Goal: Information Seeking & Learning: Learn about a topic

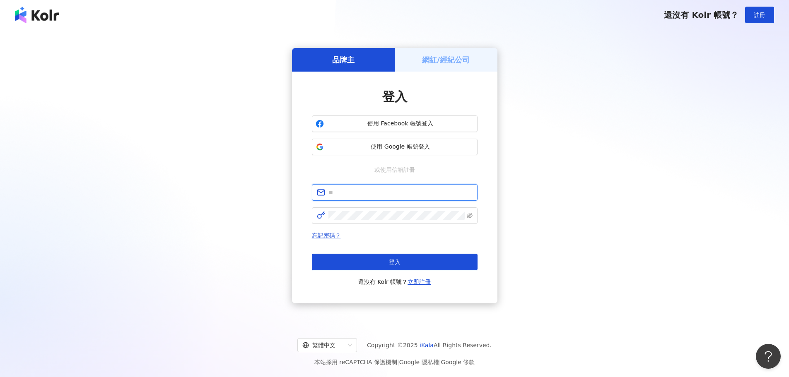
type input "**********"
click at [108, 168] on div "**********" at bounding box center [394, 175] width 769 height 279
click at [438, 263] on button "登入" at bounding box center [395, 262] width 166 height 17
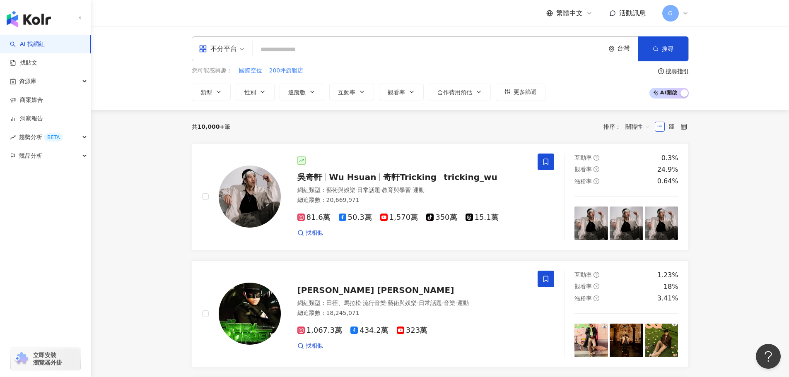
click at [686, 13] on icon at bounding box center [685, 13] width 7 height 7
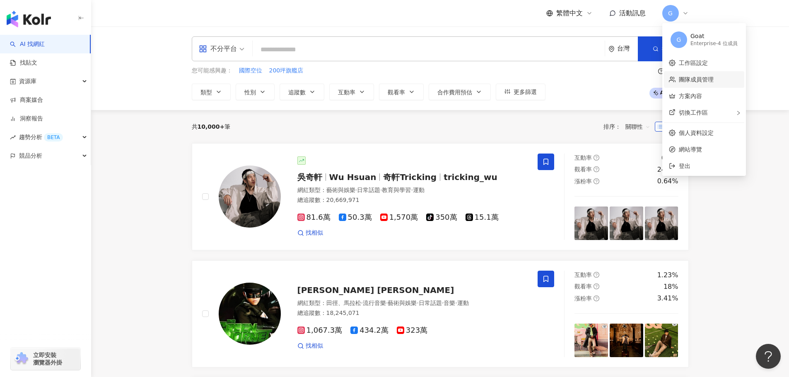
click at [692, 83] on link "團隊成員管理" at bounding box center [696, 79] width 35 height 7
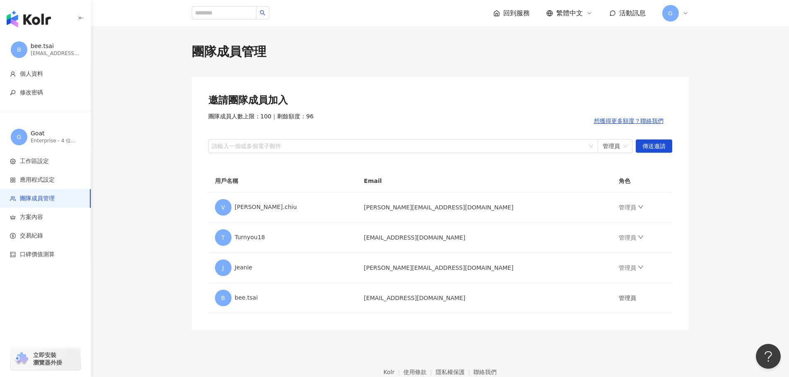
click at [737, 166] on main "團隊成員管理 邀請團隊成員加入 團隊成員人數上限：100 ｜ 剩餘額度：96 想獲得更多額度？聯絡我們 請輸入一個或多個電子郵件 管理員 傳送邀請 用戶名稱 …" at bounding box center [440, 186] width 698 height 287
click at [594, 145] on div "請輸入一個或多個電子郵件" at bounding box center [403, 146] width 390 height 14
click at [614, 145] on span "管理員" at bounding box center [615, 146] width 25 height 13
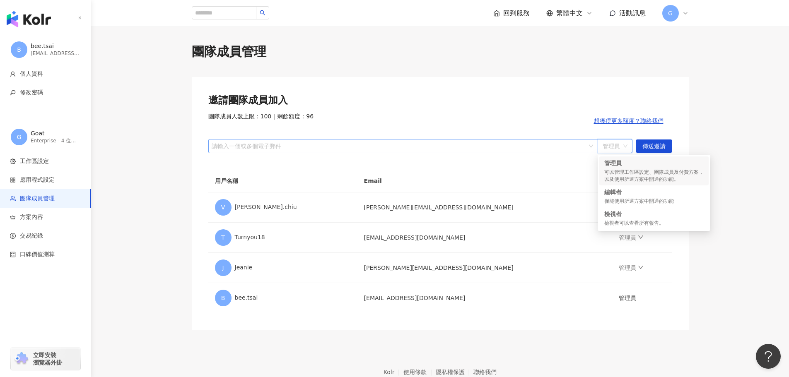
click at [560, 145] on div at bounding box center [399, 146] width 378 height 6
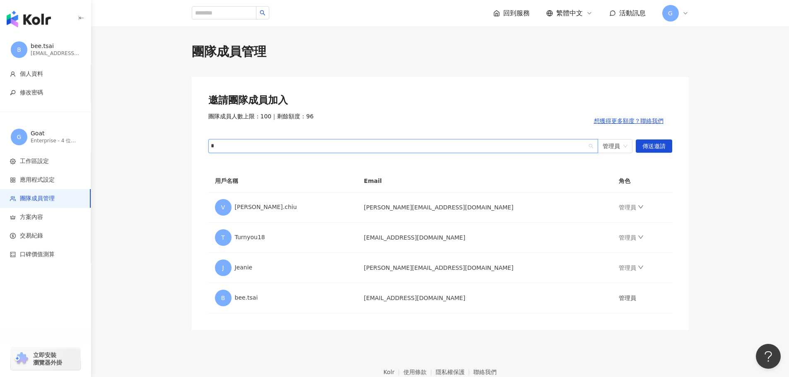
type input "*"
click at [134, 68] on main "團隊成員管理 邀請團隊成員加入 團隊成員人數上限：100 ｜ 剩餘額度：96 想獲得更多額度？聯絡我們 請輸入一個或多個電子郵件 管理員 傳送邀請 用戶名稱 …" at bounding box center [440, 186] width 698 height 287
click at [254, 141] on div "請輸入一個或多個電子郵件" at bounding box center [403, 146] width 390 height 14
paste input "**********"
type input "**********"
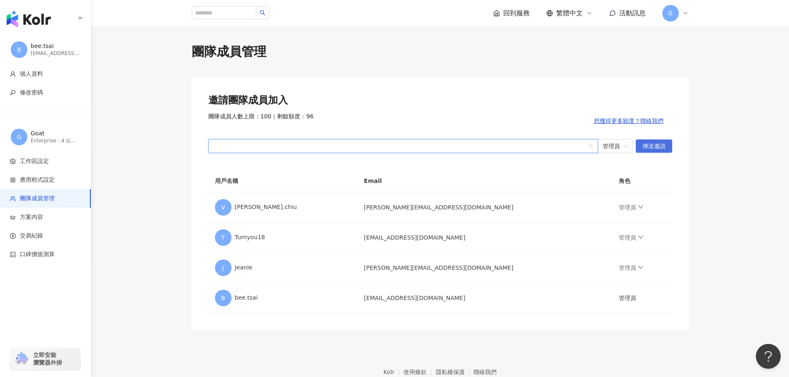
click at [663, 152] on span "傳送邀請" at bounding box center [654, 146] width 23 height 13
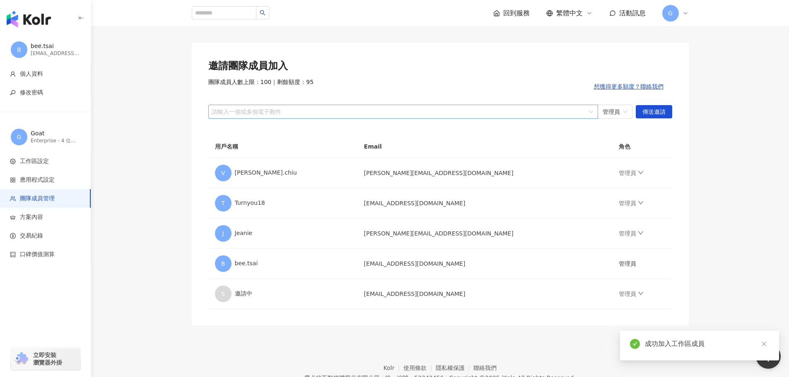
scroll to position [75, 0]
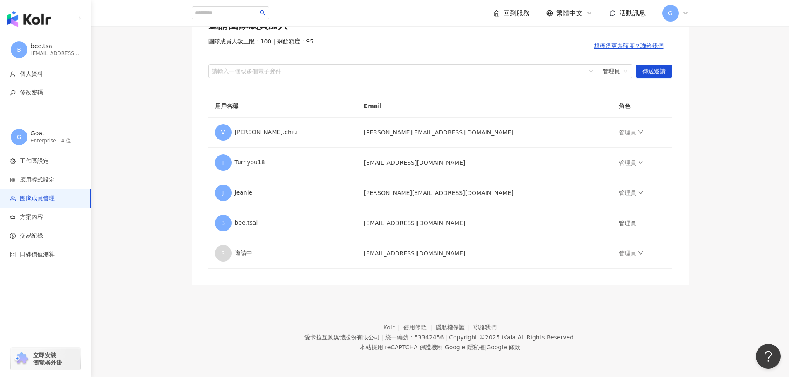
click at [699, 302] on footer "Kolr 使用條款 隱私權保護 聯絡我們 愛卡拉互動媒體股份有限公司 | 統一編號：53342456 | Copyright © 2025 iKala All…" at bounding box center [440, 331] width 698 height 92
click at [176, 324] on footer "Kolr 使用條款 隱私權保護 聯絡我們 愛卡拉互動媒體股份有限公司 | 統一編號：53342456 | Copyright © 2025 iKala All…" at bounding box center [440, 331] width 698 height 92
click at [752, 116] on main "團隊成員管理 邀請團隊成員加入 團隊成員人數上限：100 ｜ 剩餘額度：95 想獲得更多額度？聯絡我們 請輸入一個或多個電子郵件 管理員 傳送邀請 用戶名稱 …" at bounding box center [440, 126] width 698 height 317
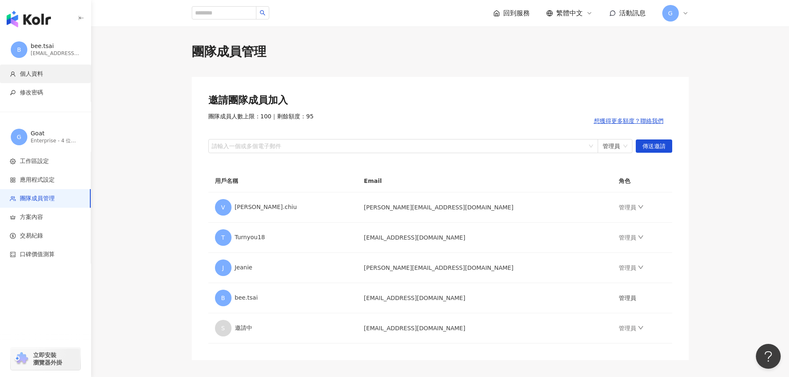
click at [37, 75] on span "個人資料" at bounding box center [31, 74] width 23 height 8
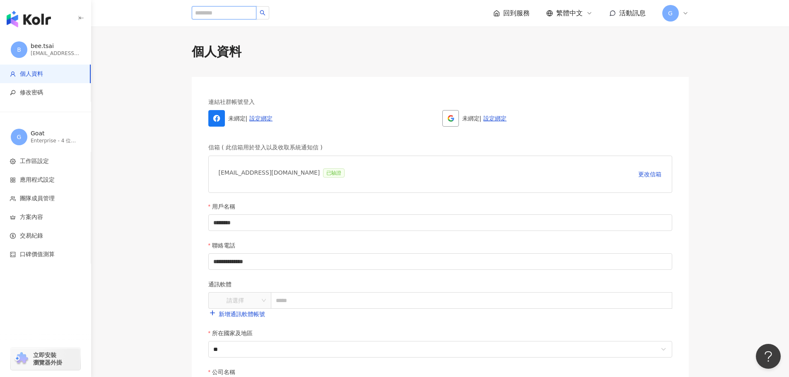
click at [213, 17] on input "search" at bounding box center [224, 12] width 65 height 13
type input "**"
type input "****"
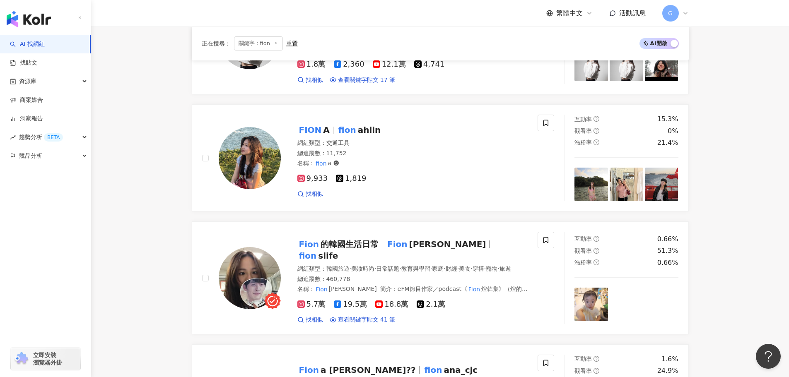
scroll to position [290, 0]
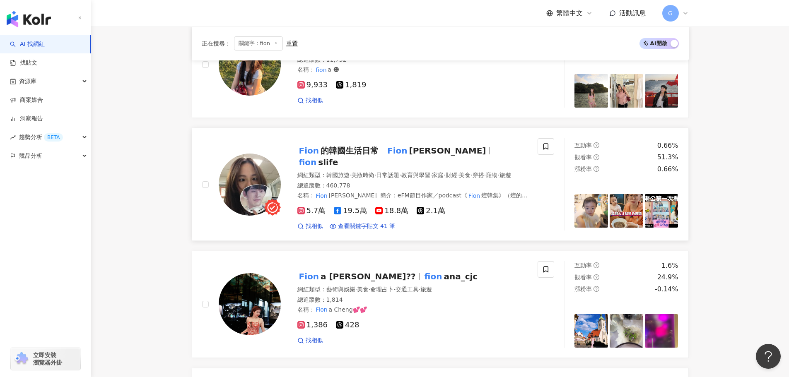
click at [339, 146] on span "的韓國生活日常" at bounding box center [350, 151] width 58 height 10
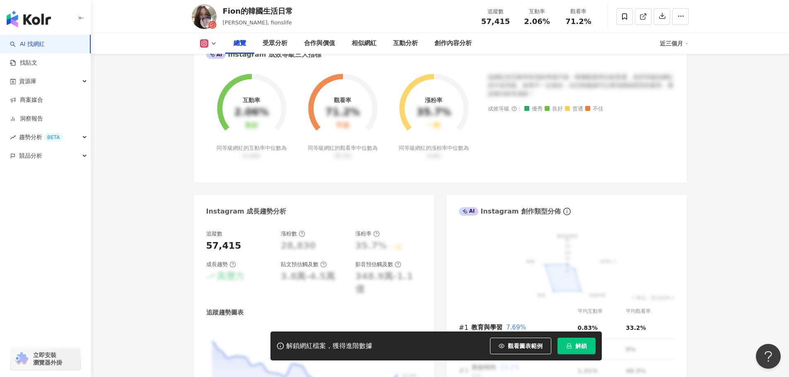
scroll to position [456, 0]
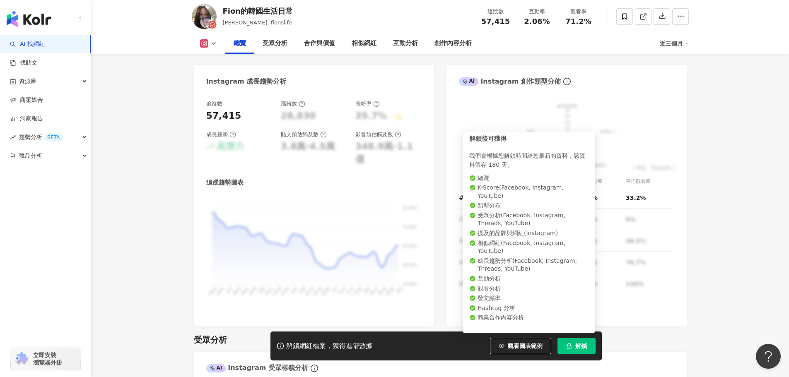
click at [579, 348] on span "解鎖" at bounding box center [581, 346] width 12 height 7
drag, startPoint x: 508, startPoint y: 173, endPoint x: 507, endPoint y: 195, distance: 21.6
click at [507, 195] on div "我們會根據您解鎖時間給您最新的資料，該資料留存 180 天。 總覽 K-Score ( Facebook, Instagram, YouTube ) 類型分布…" at bounding box center [529, 239] width 133 height 187
click at [564, 304] on ul "總覽 K-Score ( Facebook, Instagram, YouTube ) 類型分布 受眾分析 ( Facebook, Instagram, Th…" at bounding box center [528, 248] width 119 height 148
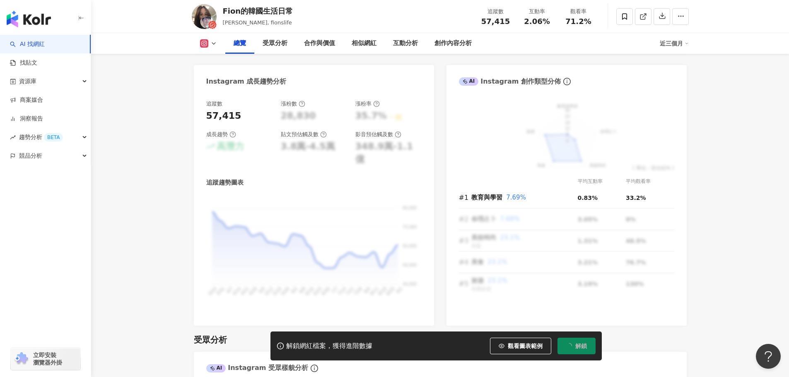
click at [282, 347] on icon at bounding box center [280, 346] width 7 height 7
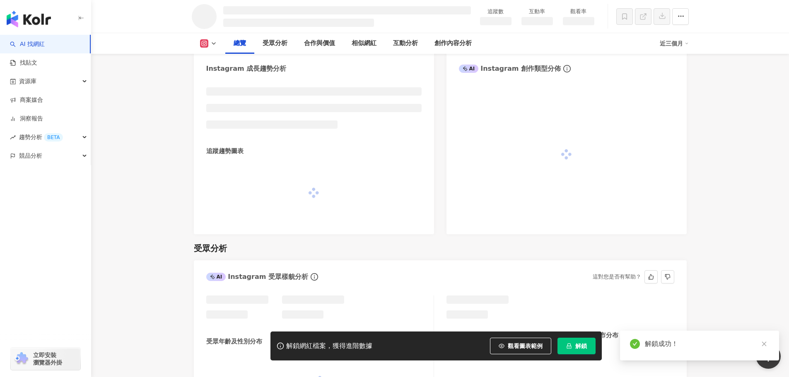
scroll to position [437, 0]
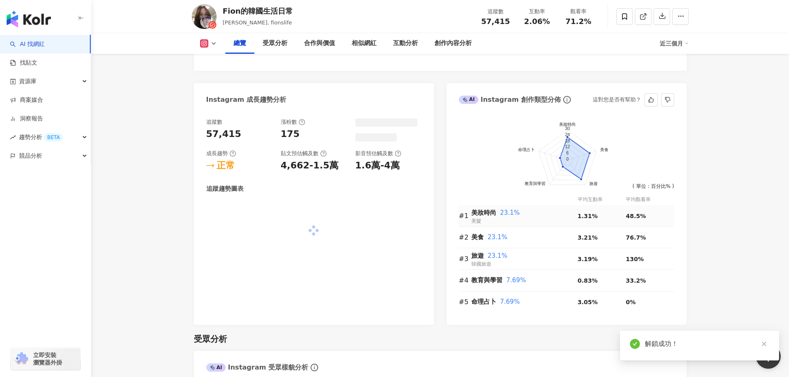
scroll to position [451, 0]
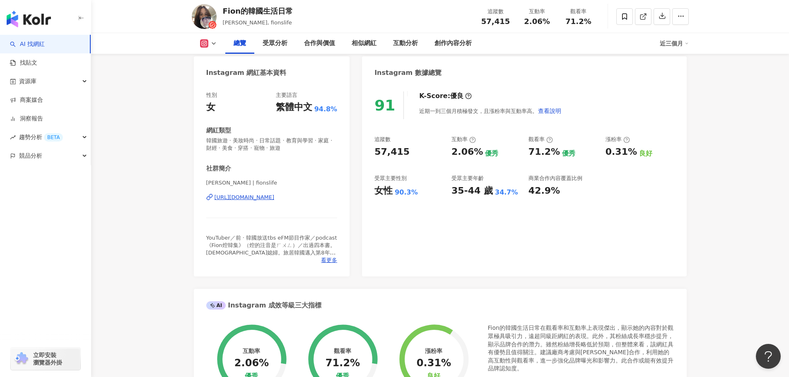
scroll to position [33, 0]
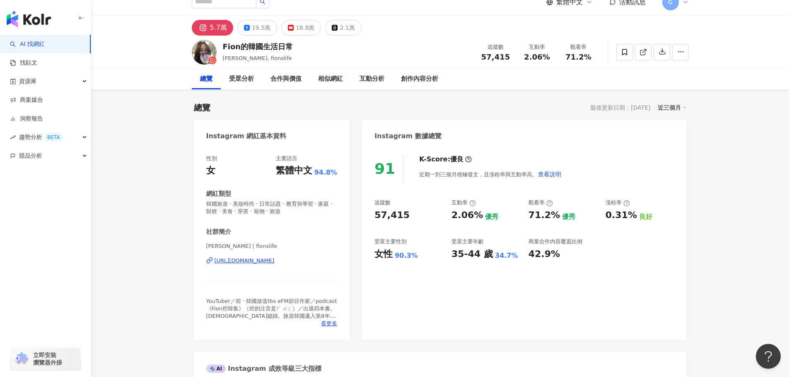
scroll to position [0, 0]
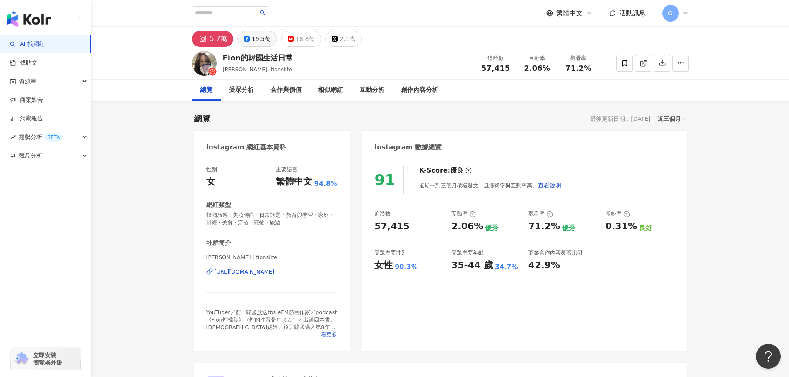
click at [254, 39] on div "19.5萬" at bounding box center [261, 39] width 19 height 12
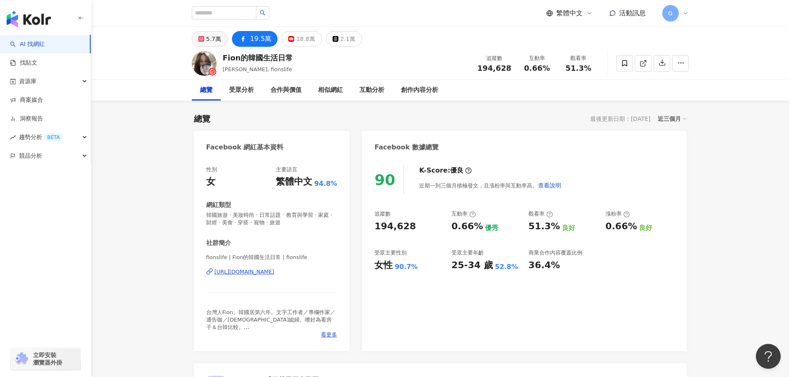
click at [204, 36] on icon at bounding box center [201, 39] width 6 height 6
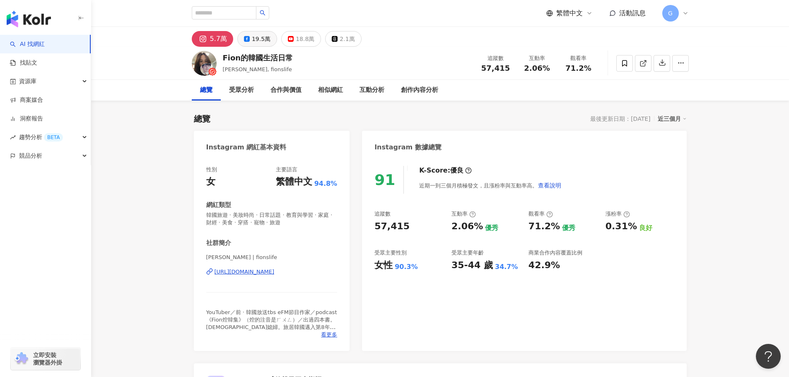
click at [249, 34] on button "19.5萬" at bounding box center [257, 39] width 40 height 16
